Goal: Task Accomplishment & Management: Use online tool/utility

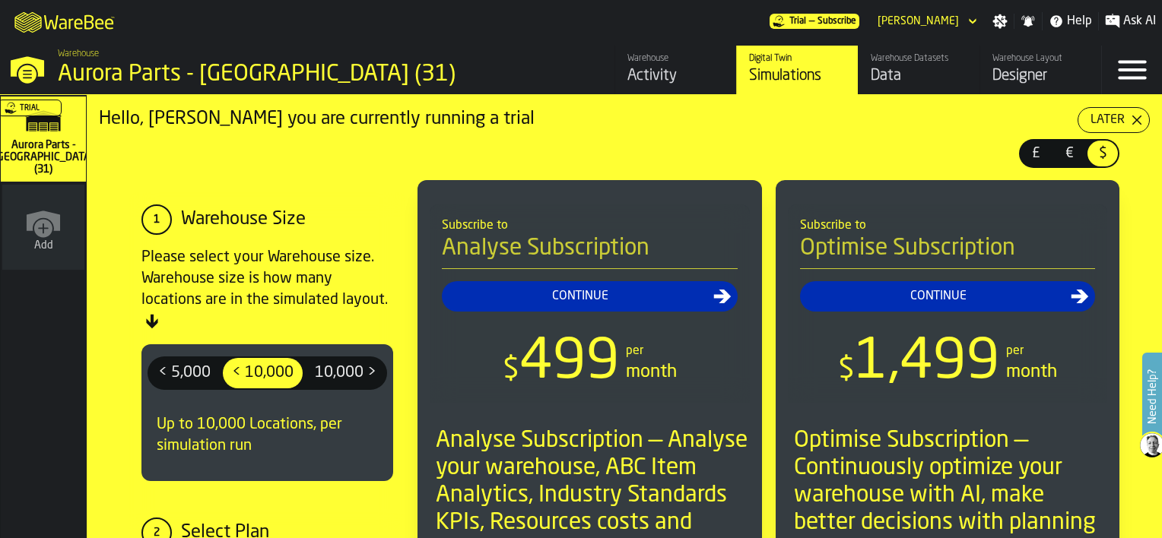
click at [1113, 120] on div "Later" at bounding box center [1108, 120] width 46 height 18
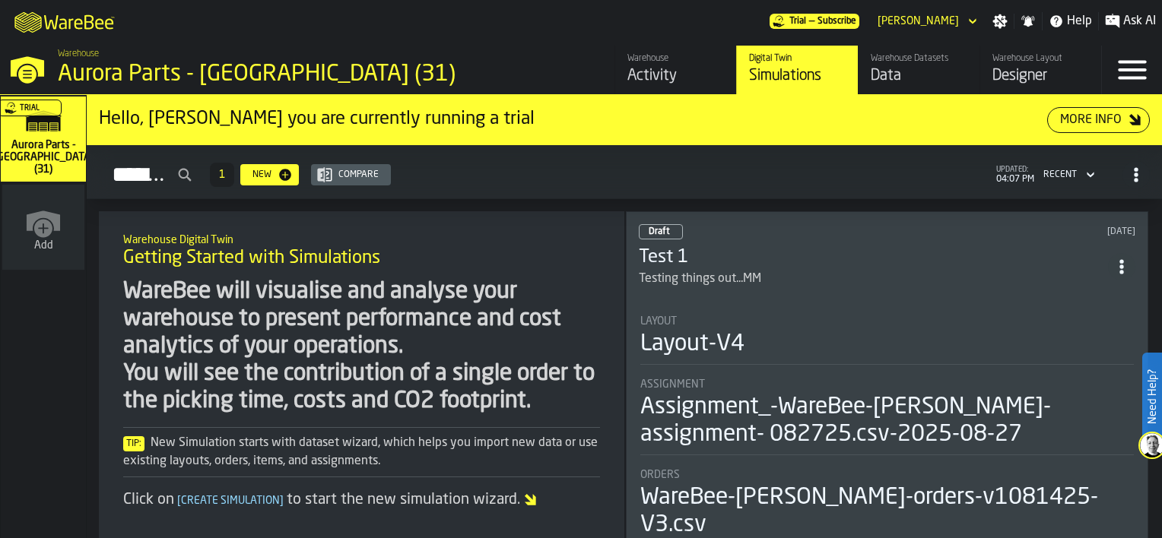
click at [918, 76] on div "Data" at bounding box center [919, 75] width 97 height 21
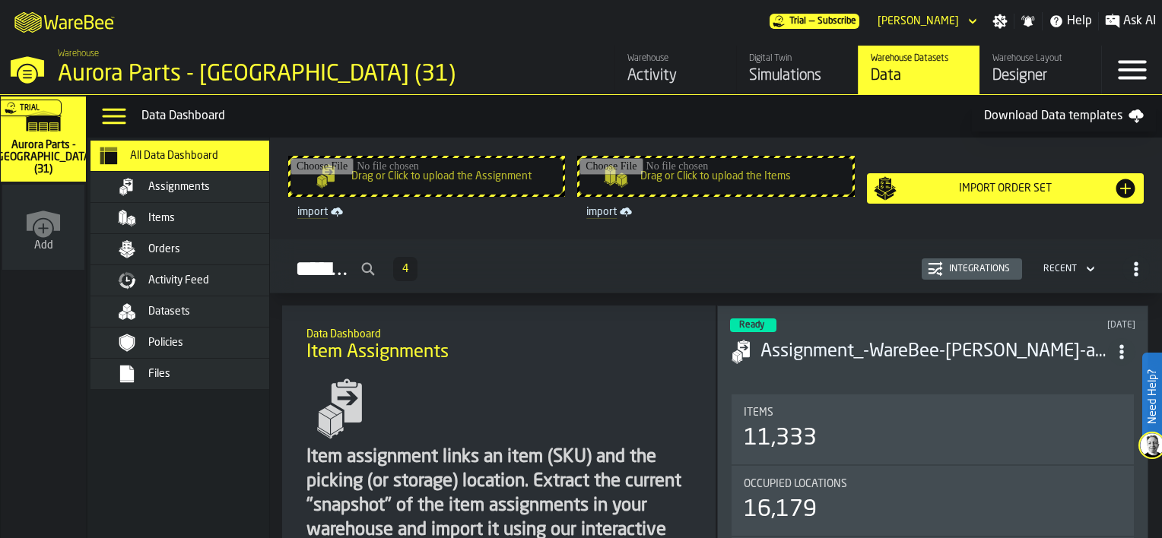
click at [176, 221] on div "Items" at bounding box center [222, 218] width 149 height 12
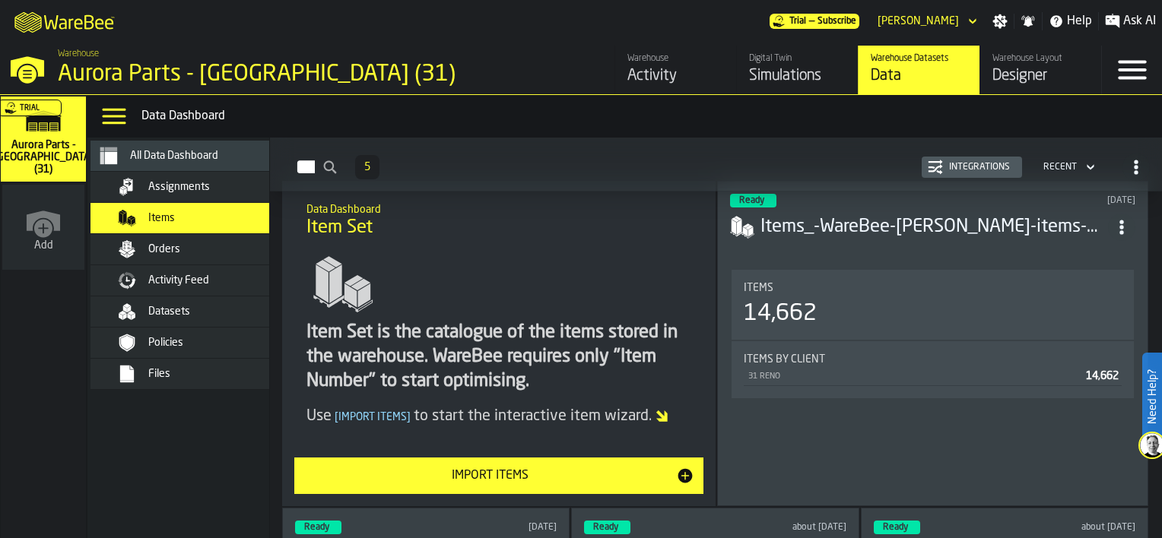
scroll to position [152, 0]
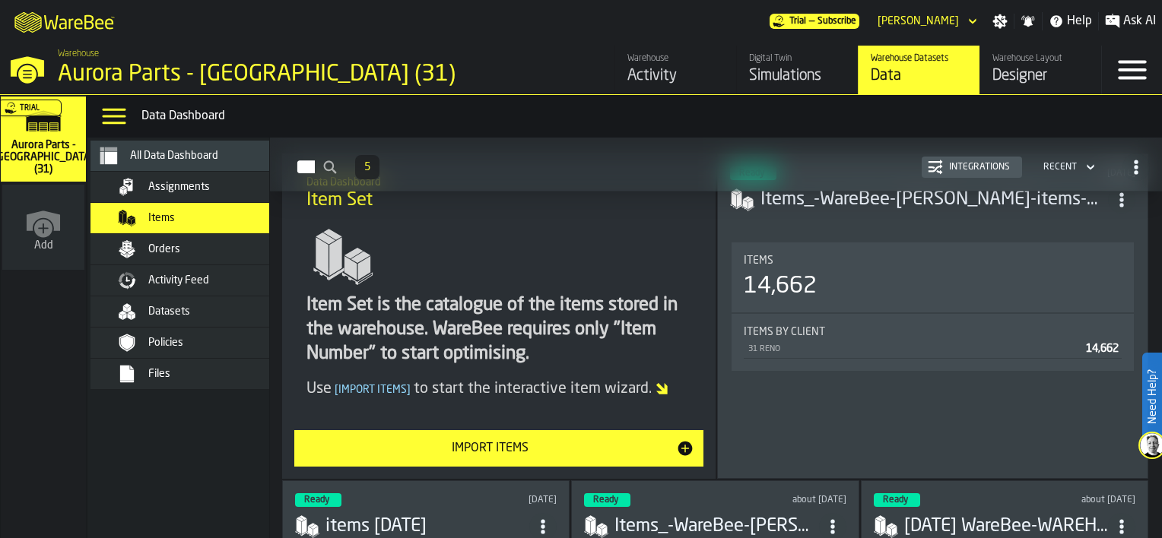
click at [484, 450] on div "Import Items" at bounding box center [489, 449] width 373 height 18
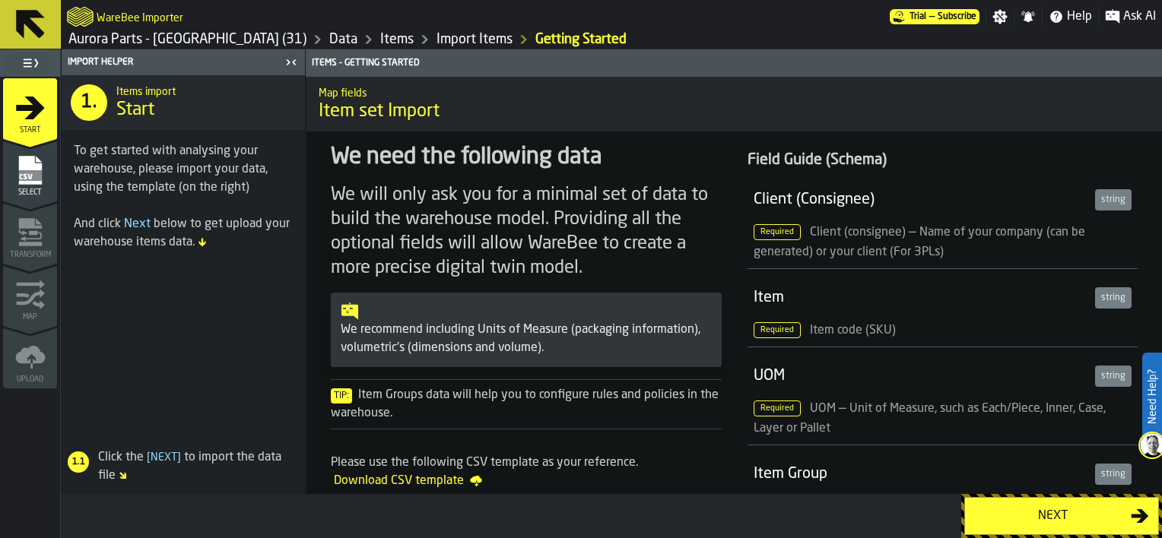
click at [1019, 518] on div "Next" at bounding box center [1052, 516] width 157 height 18
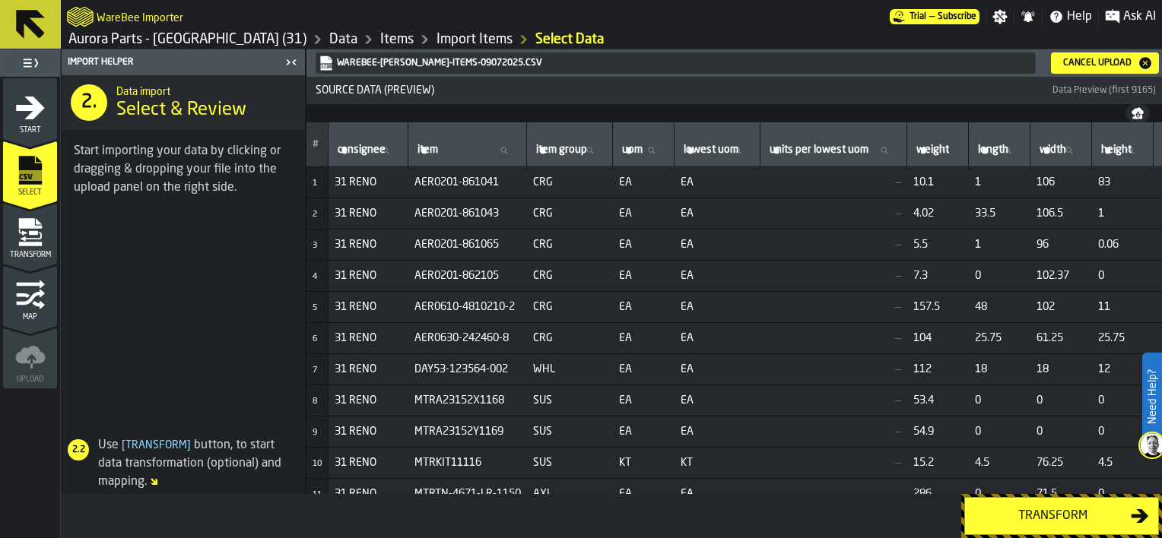
click at [1050, 517] on div "Transform" at bounding box center [1052, 516] width 157 height 18
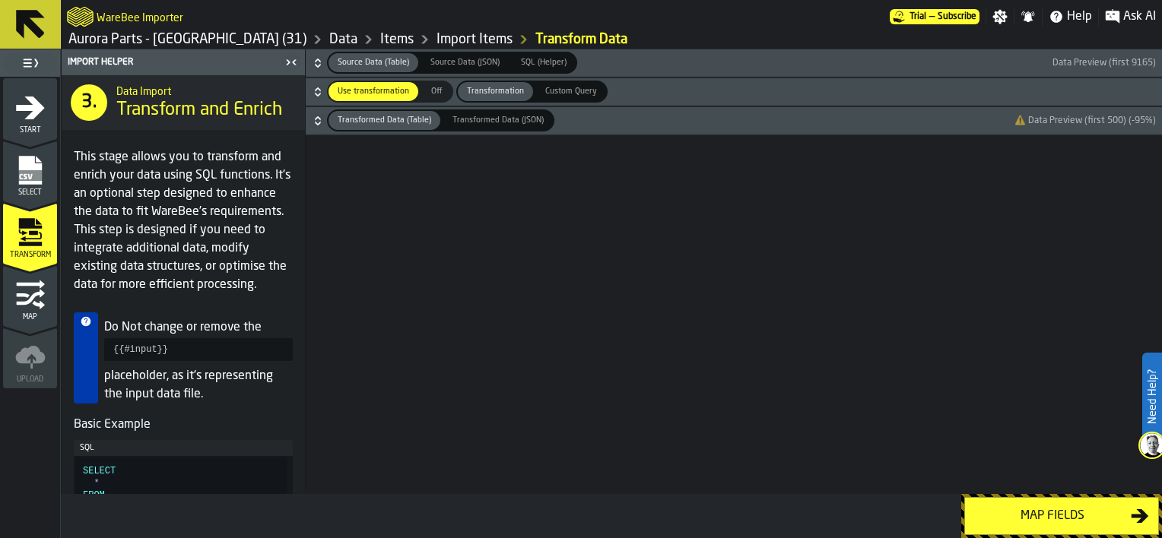
click at [318, 65] on icon "button-" at bounding box center [317, 65] width 5 height 4
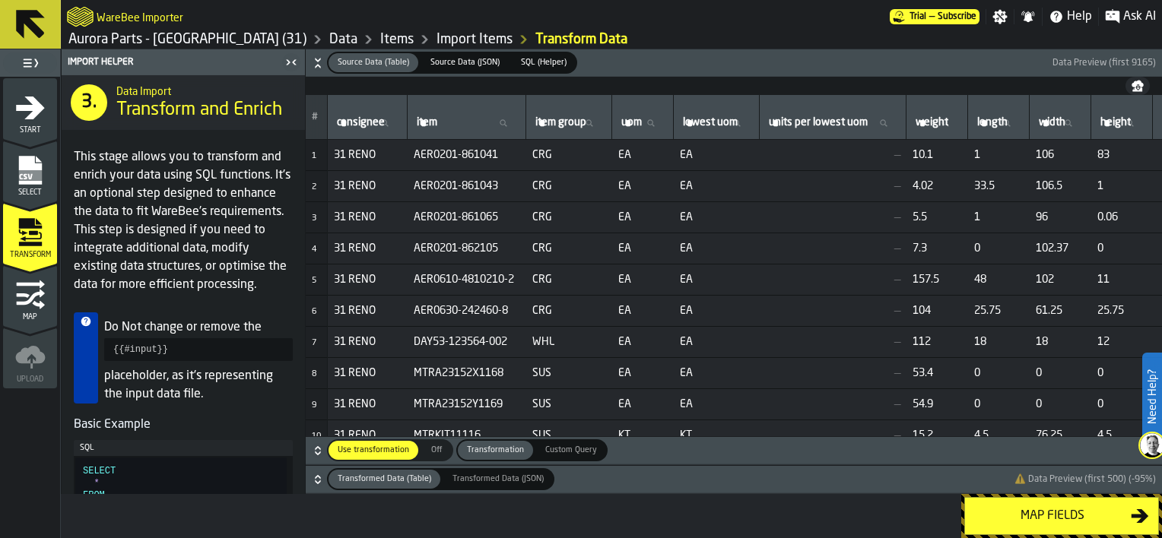
click at [316, 455] on icon "button-" at bounding box center [317, 450] width 15 height 15
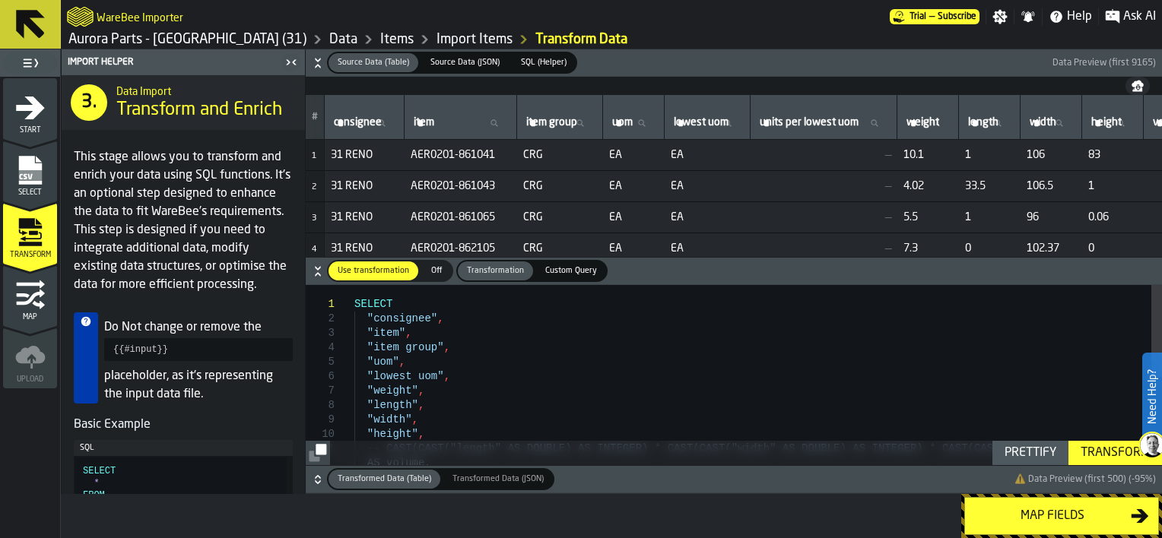
click at [313, 481] on icon "button-" at bounding box center [317, 479] width 15 height 15
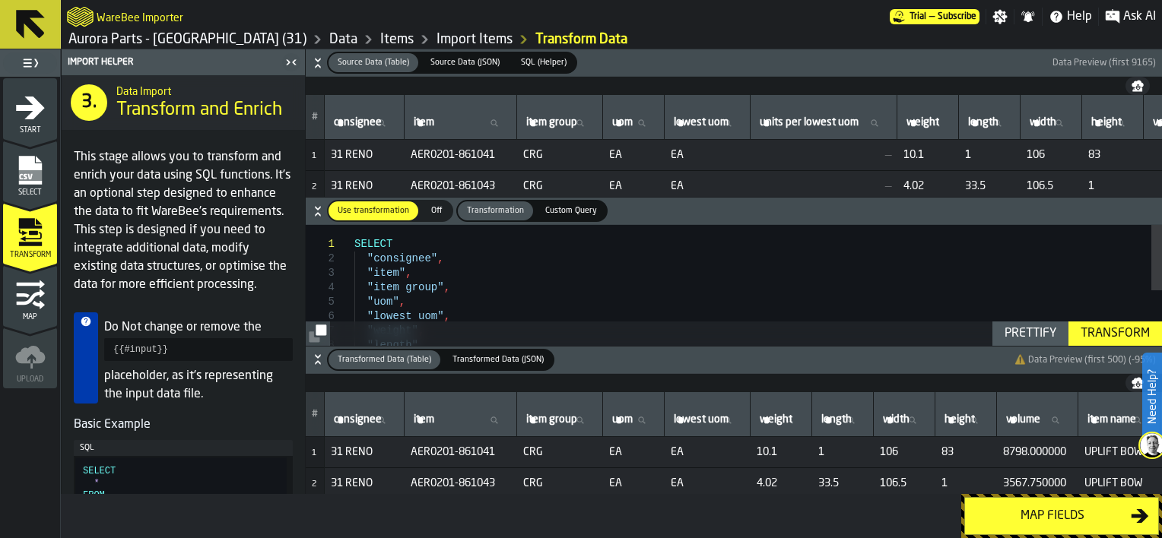
type textarea "**********"
click at [518, 277] on div "SELECT "consignee" , "item" , "item group" , "uom" , "lowest uom" , "weight" , …" at bounding box center [758, 401] width 808 height 352
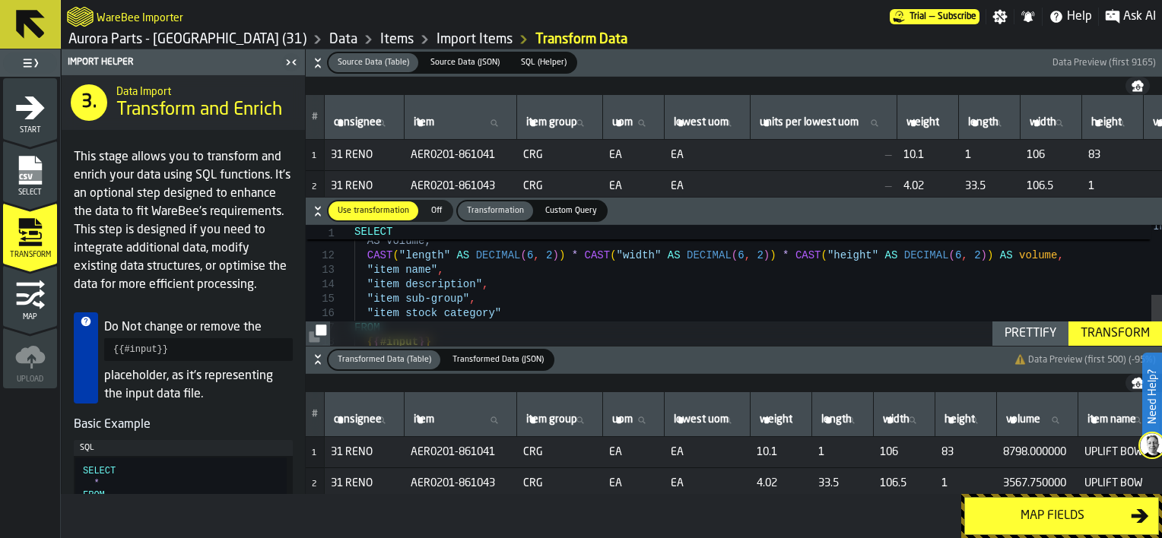
click at [37, 27] on icon at bounding box center [30, 24] width 29 height 29
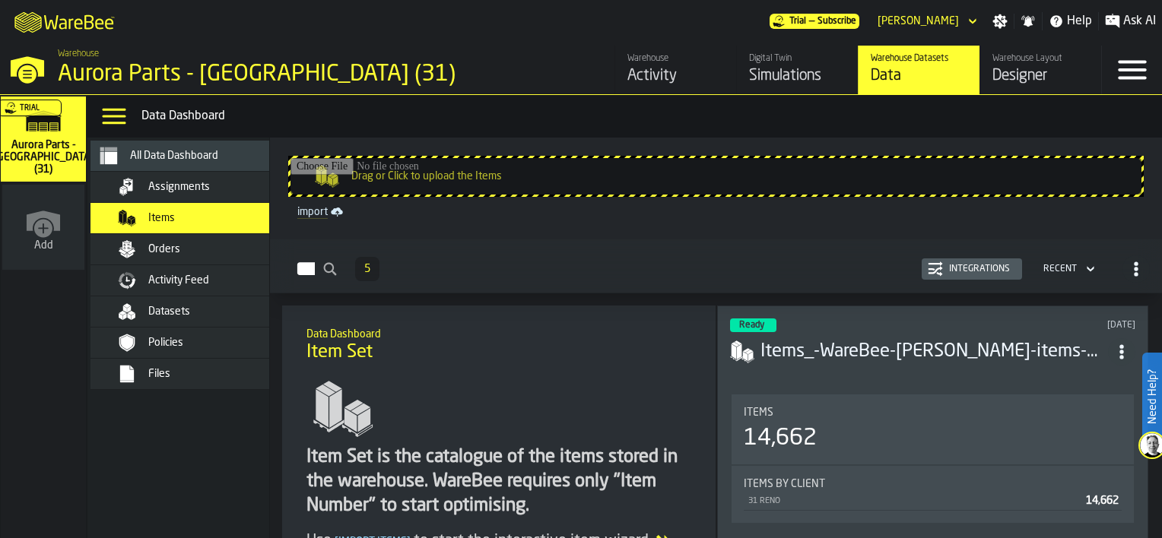
click at [900, 78] on div "Data" at bounding box center [919, 75] width 97 height 21
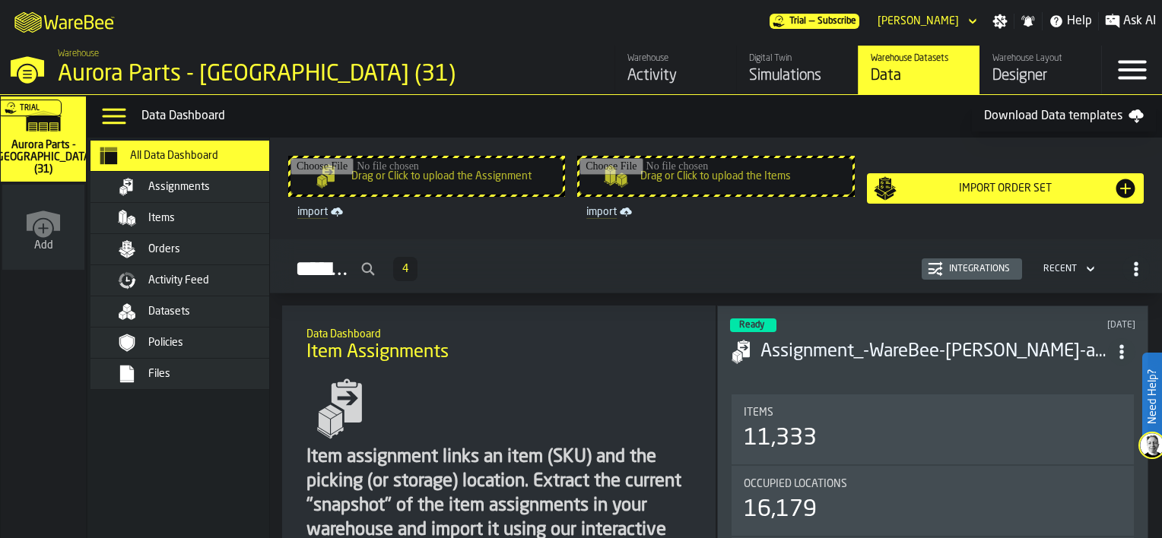
click at [170, 374] on div "Files" at bounding box center [222, 374] width 149 height 12
